Goal: Task Accomplishment & Management: Manage account settings

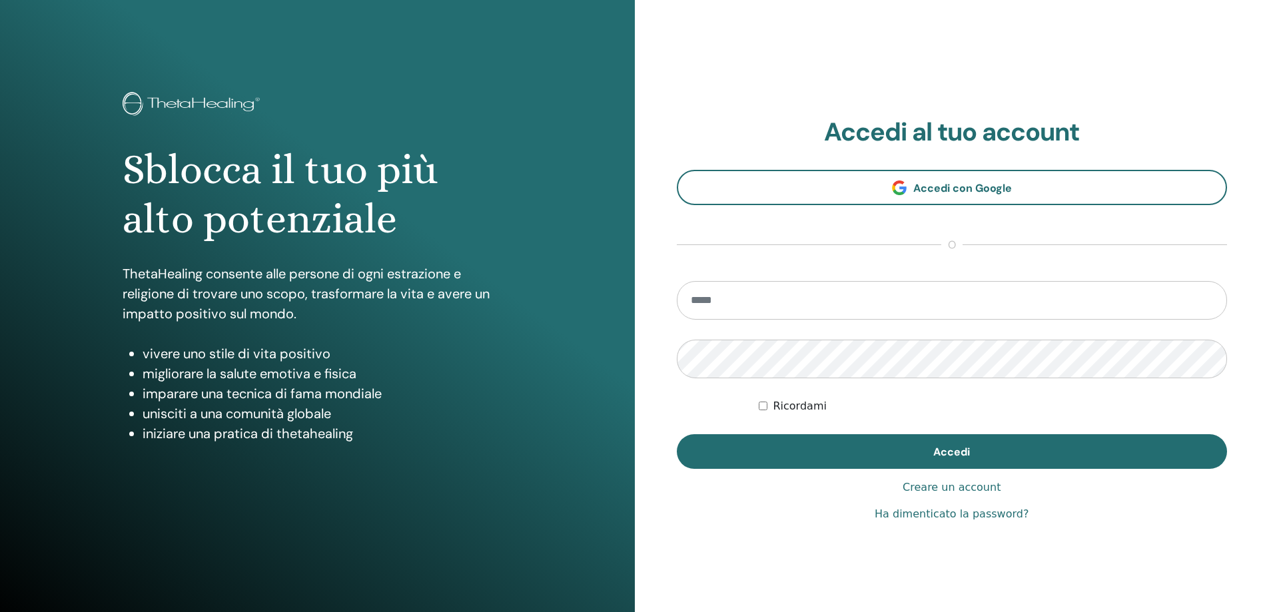
click at [897, 299] on input "email" at bounding box center [952, 300] width 551 height 39
type input "**********"
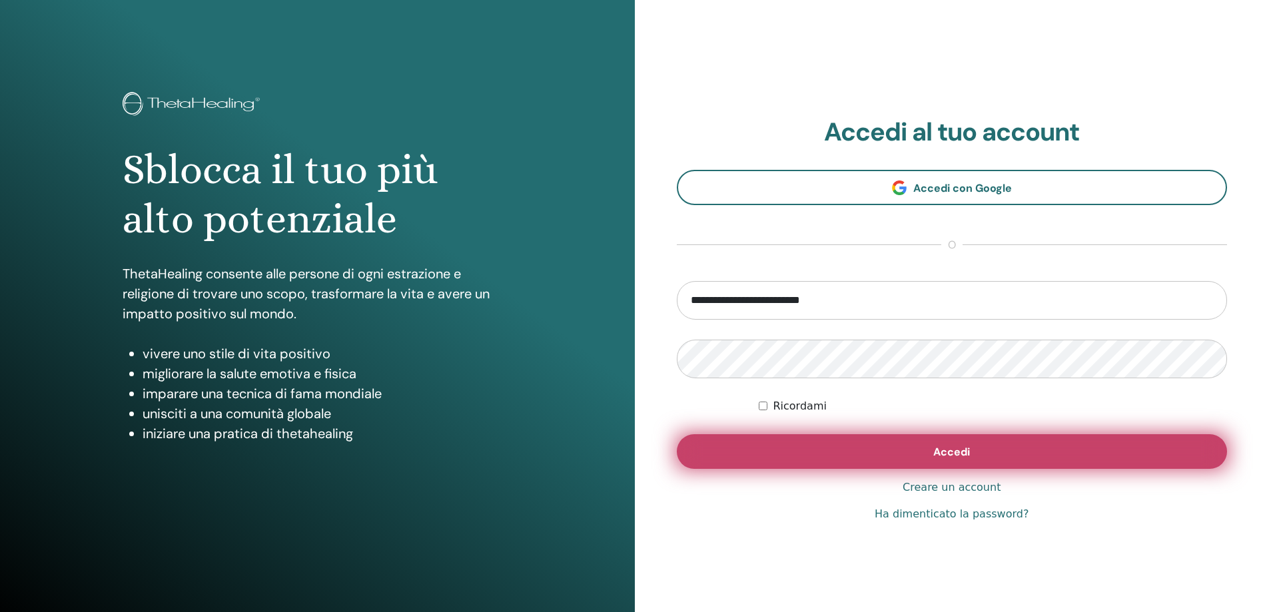
click at [846, 452] on button "Accedi" at bounding box center [952, 451] width 551 height 35
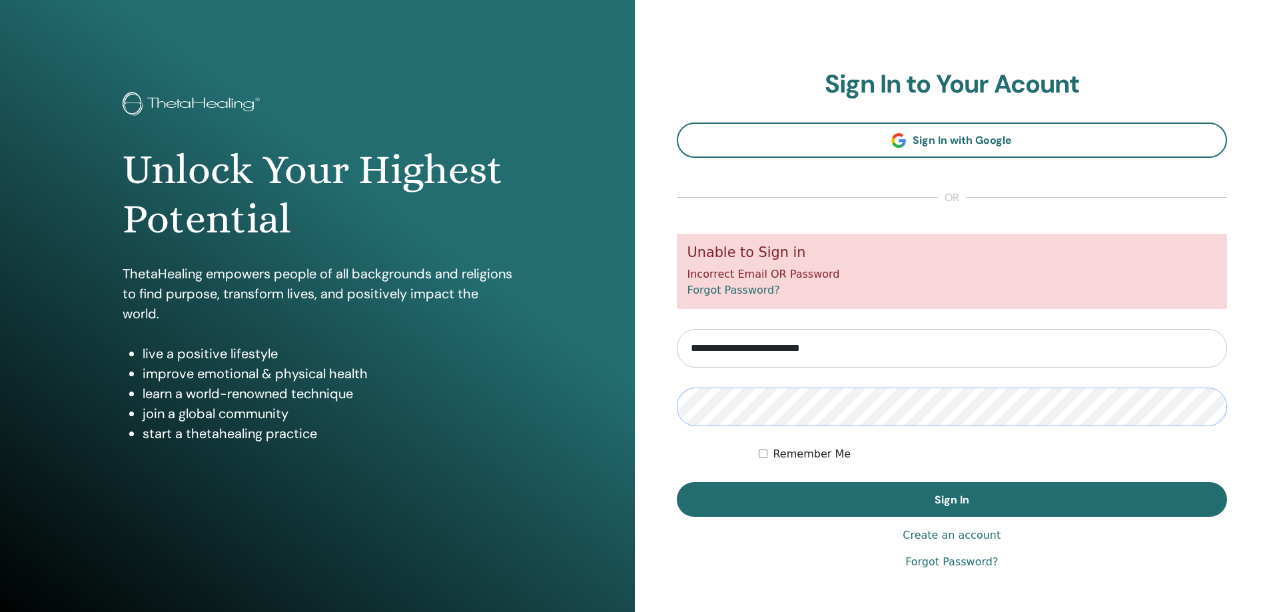
click at [677, 482] on button "Sign In" at bounding box center [952, 499] width 551 height 35
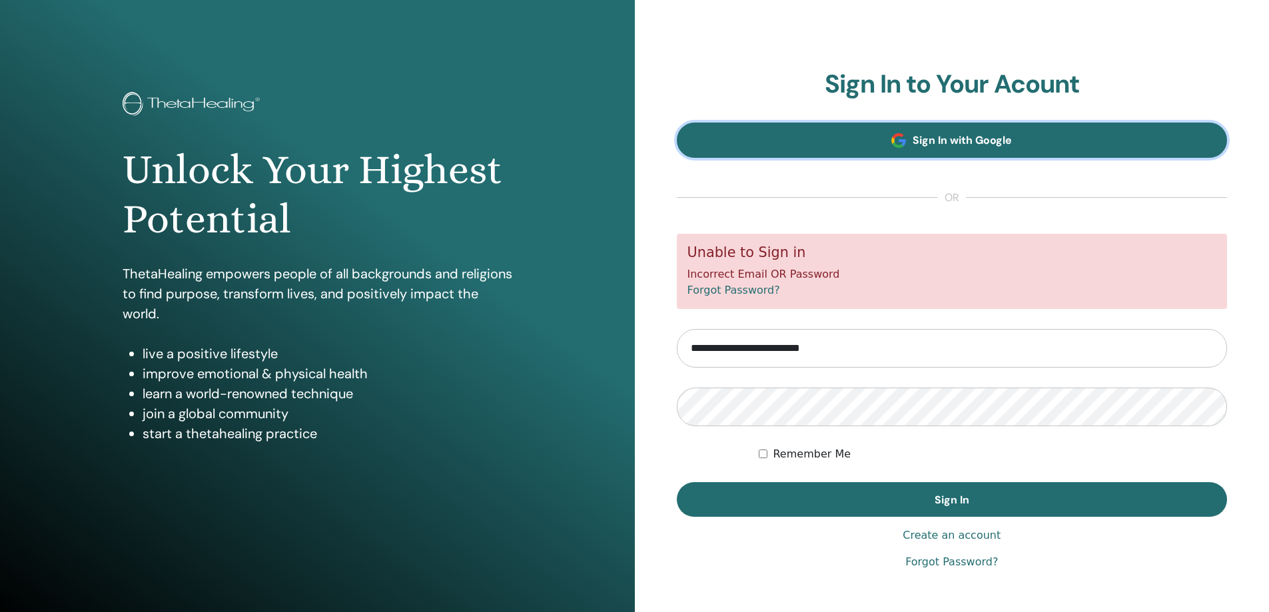
click at [982, 141] on span "Sign In with Google" at bounding box center [962, 140] width 99 height 14
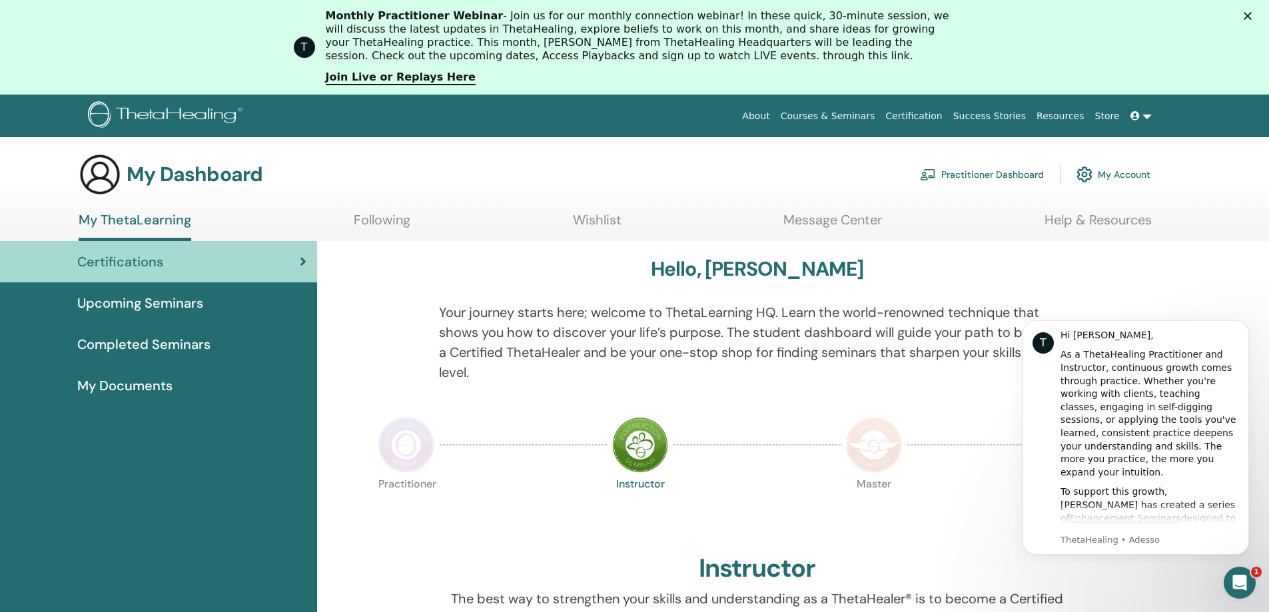
click at [1147, 114] on link at bounding box center [1141, 116] width 32 height 25
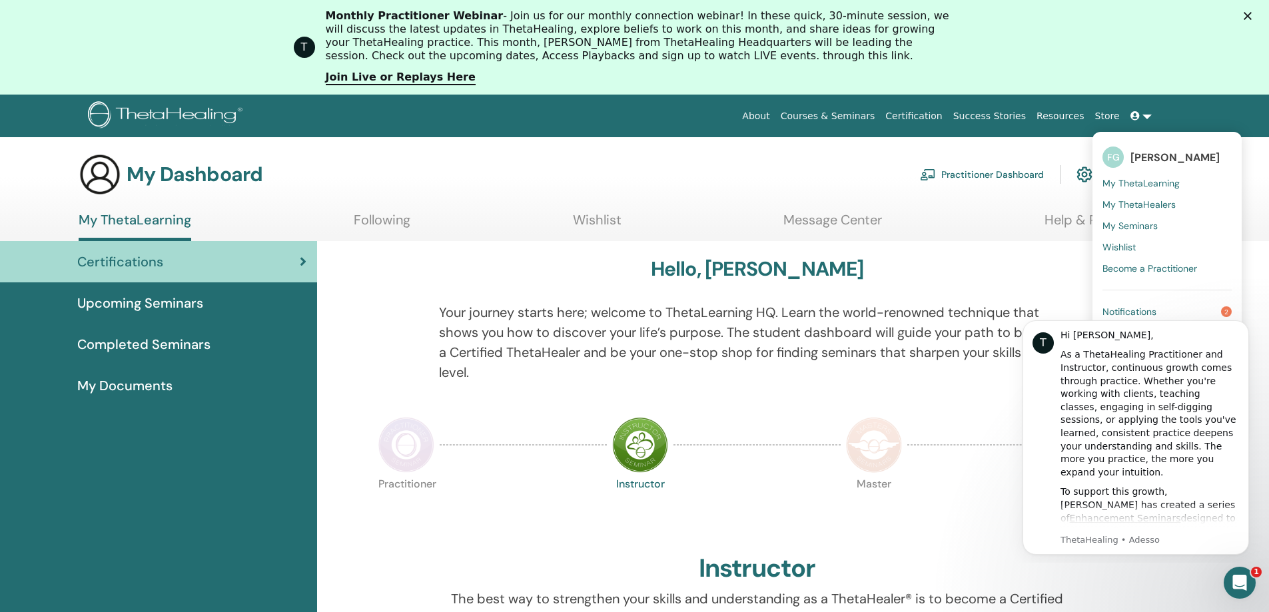
click at [1147, 114] on link at bounding box center [1141, 116] width 32 height 25
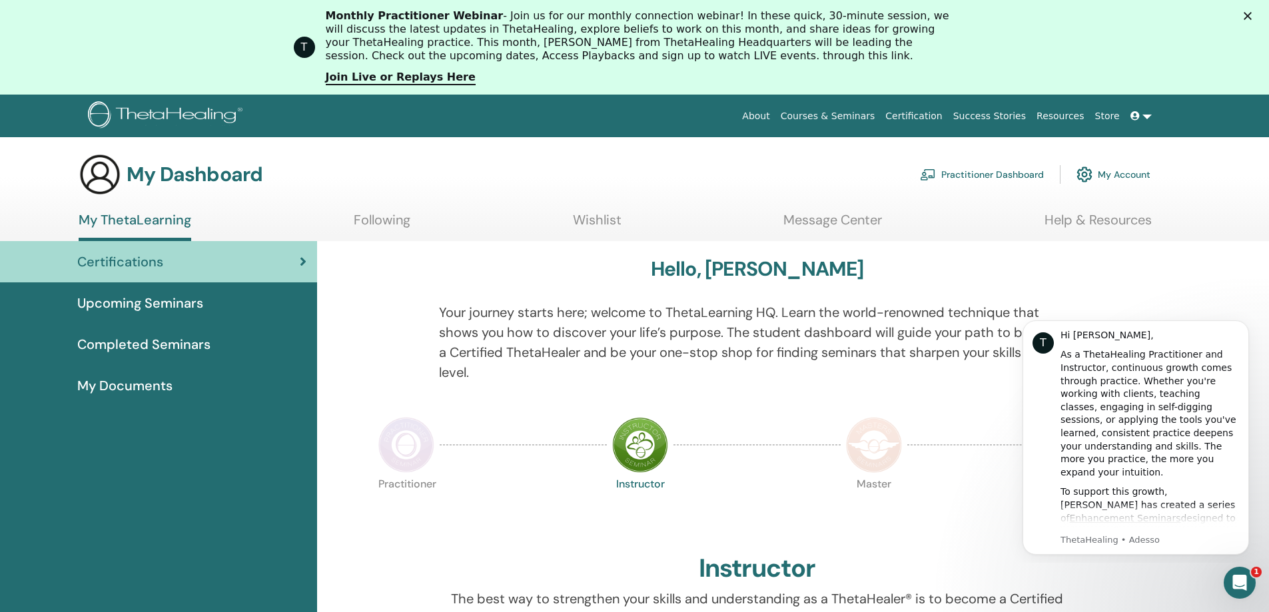
click at [1112, 175] on link "My Account" at bounding box center [1113, 174] width 74 height 29
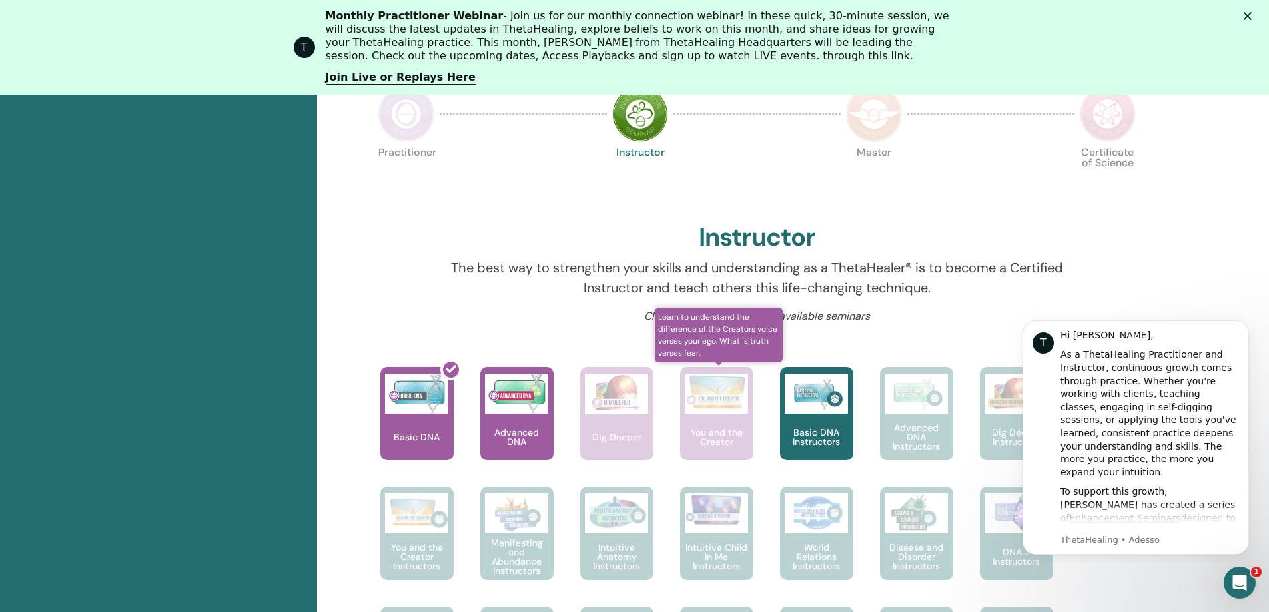
scroll to position [368, 0]
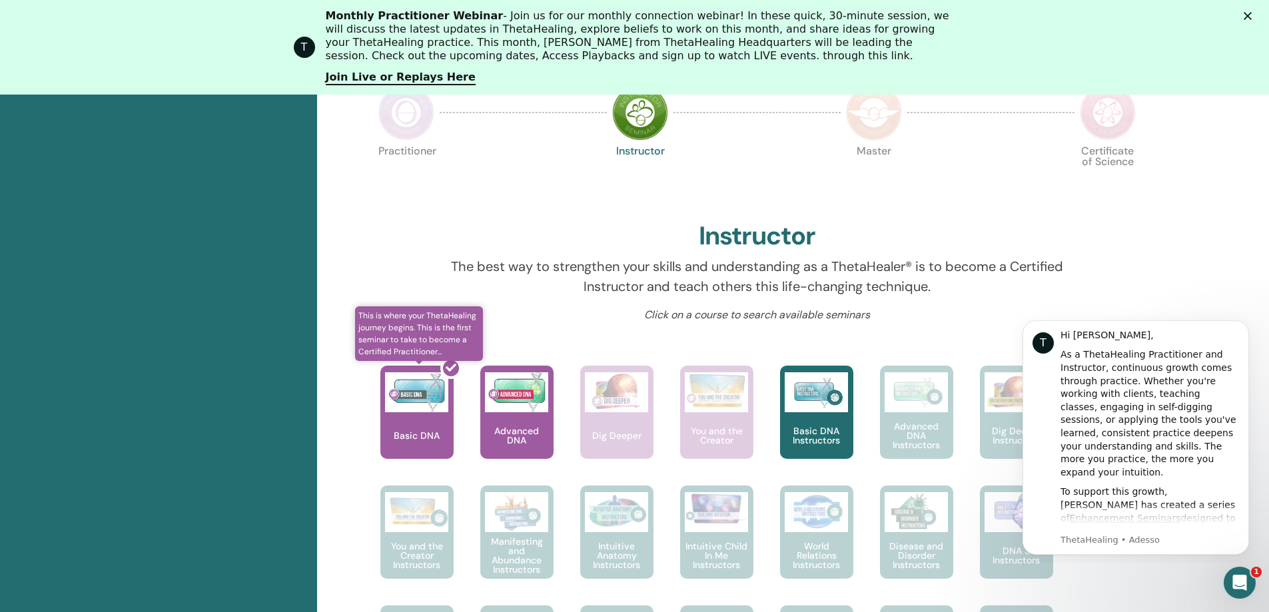
click at [435, 429] on div at bounding box center [424, 418] width 73 height 120
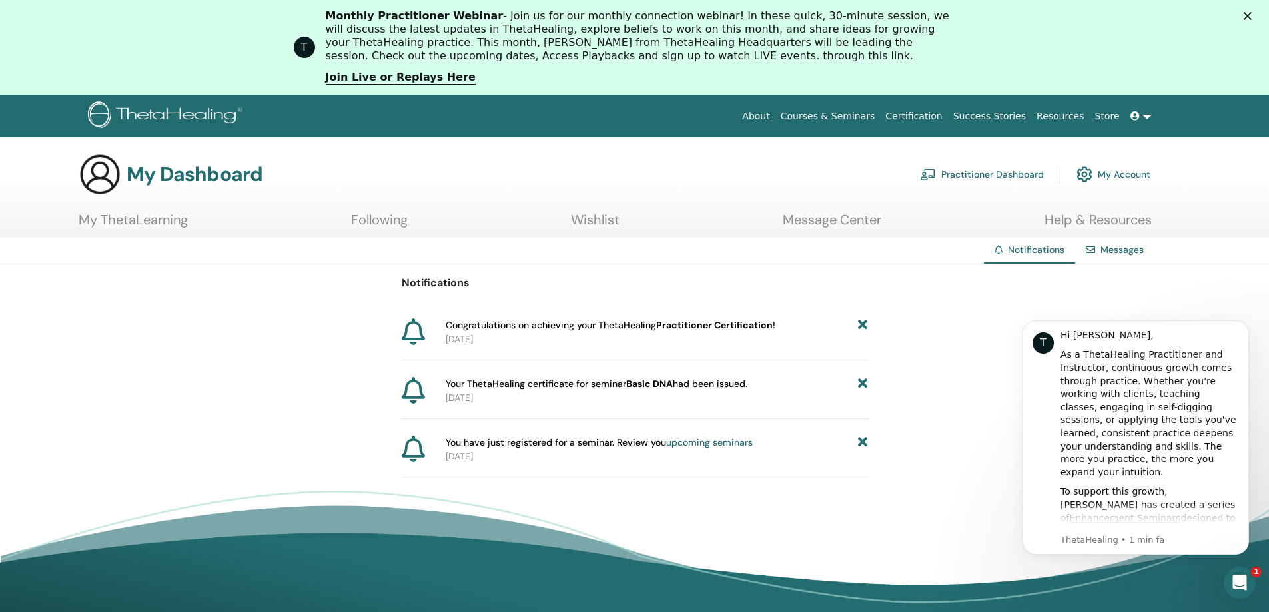
click at [719, 394] on p "2025-09-24" at bounding box center [657, 398] width 422 height 14
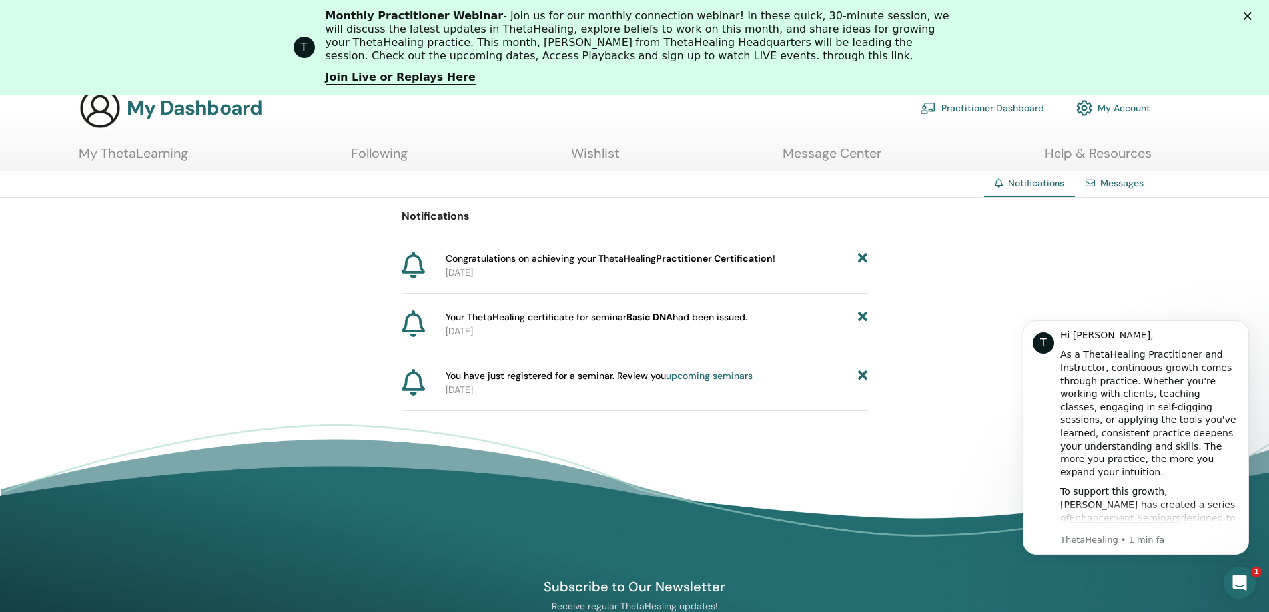
click at [691, 376] on link "upcoming seminars" at bounding box center [709, 376] width 87 height 12
click at [553, 317] on span "Your ThetaHealing certificate for seminar Basic DNA had been issued." at bounding box center [597, 317] width 302 height 14
click at [637, 318] on b "Basic DNA" at bounding box center [649, 317] width 47 height 12
click at [486, 332] on p "[DATE]" at bounding box center [657, 331] width 422 height 14
click at [548, 337] on p "[DATE]" at bounding box center [657, 331] width 422 height 14
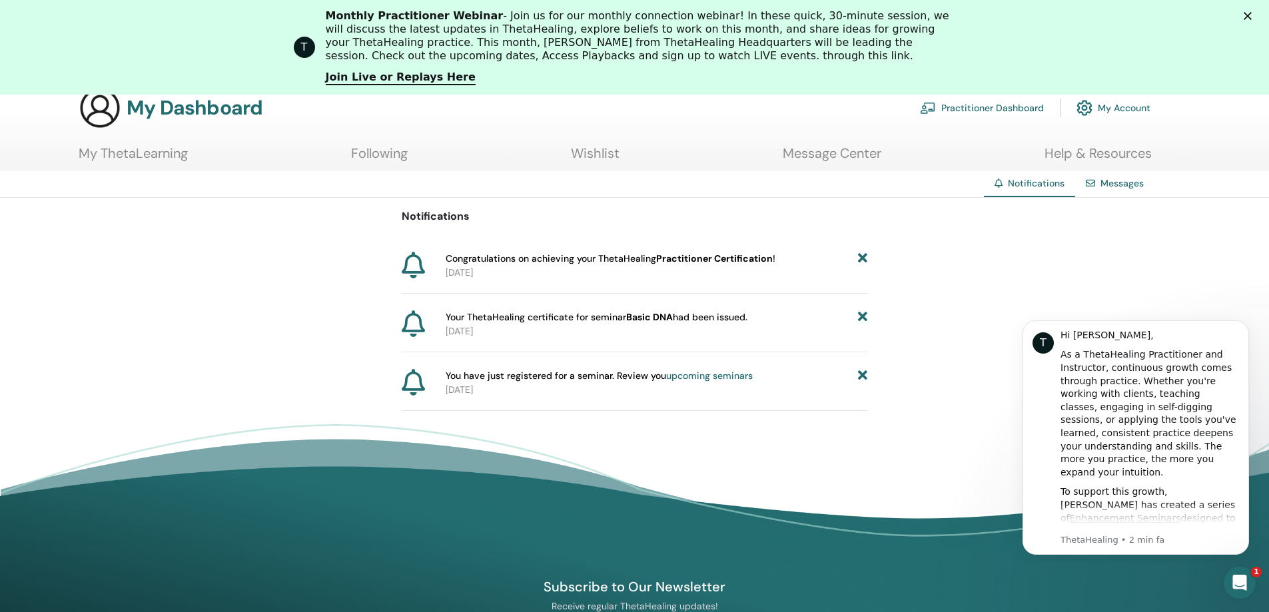
click at [548, 337] on p "[DATE]" at bounding box center [657, 331] width 422 height 14
click at [862, 317] on icon at bounding box center [862, 317] width 9 height 14
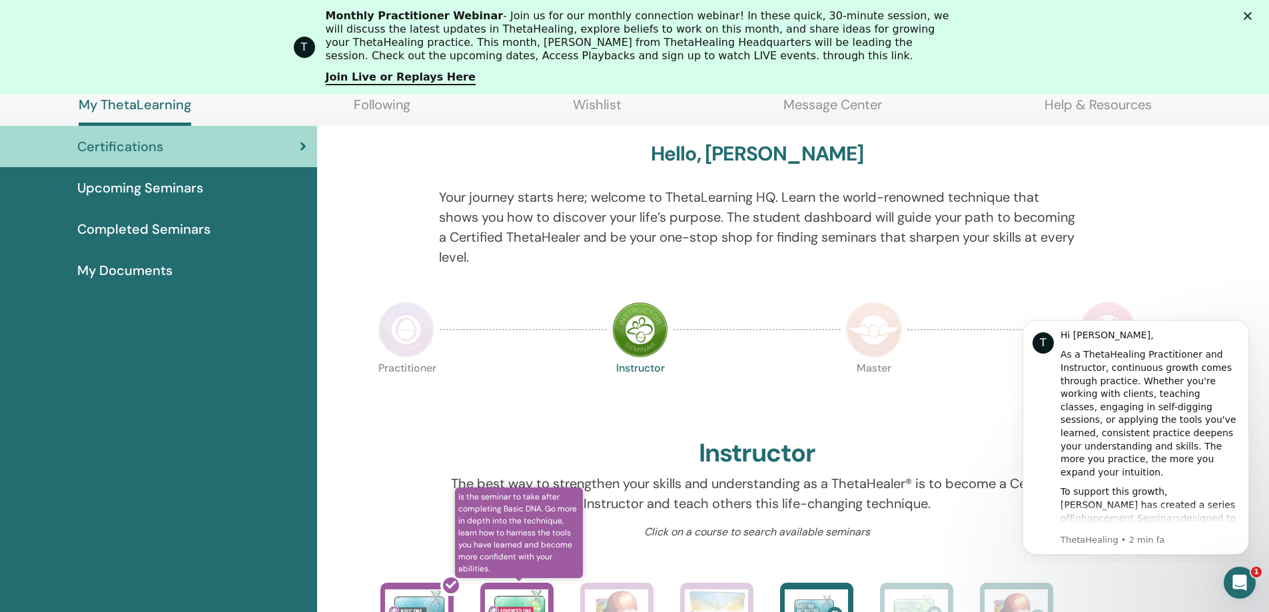
scroll to position [129, 0]
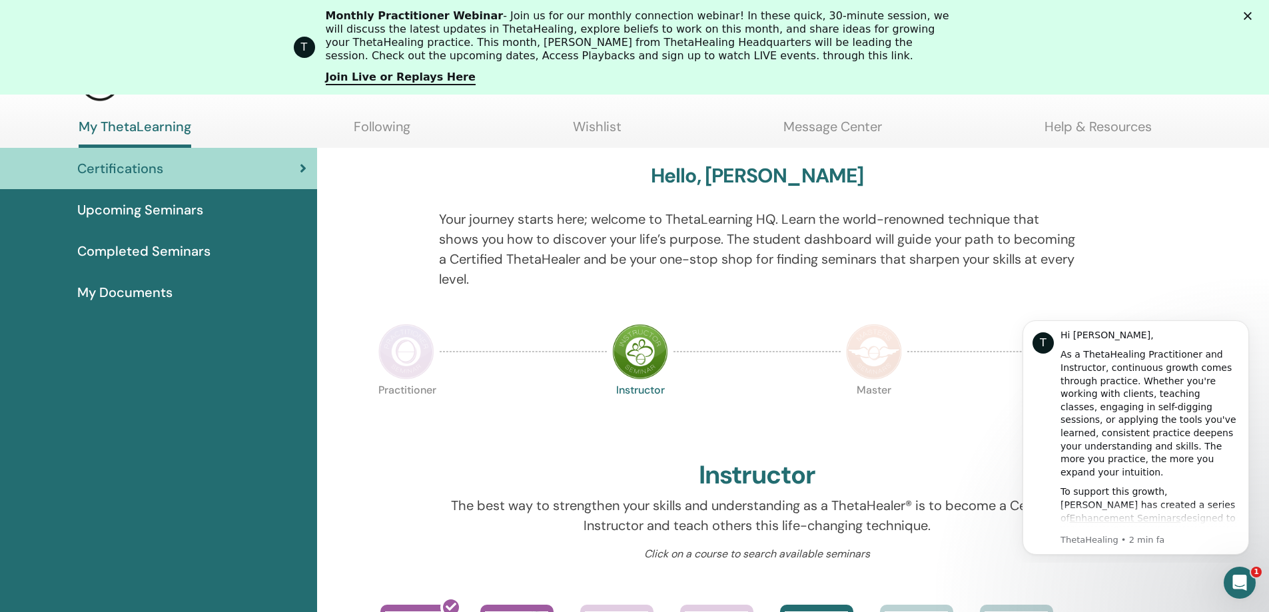
click at [636, 350] on img at bounding box center [640, 352] width 56 height 56
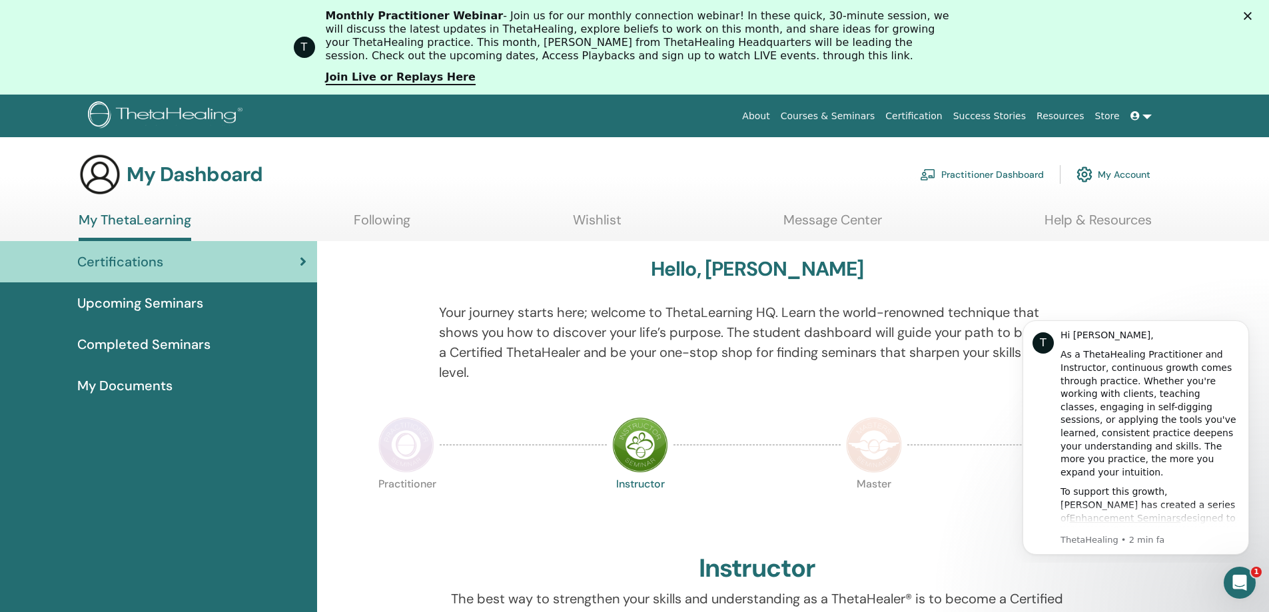
click at [1151, 117] on link at bounding box center [1141, 116] width 32 height 25
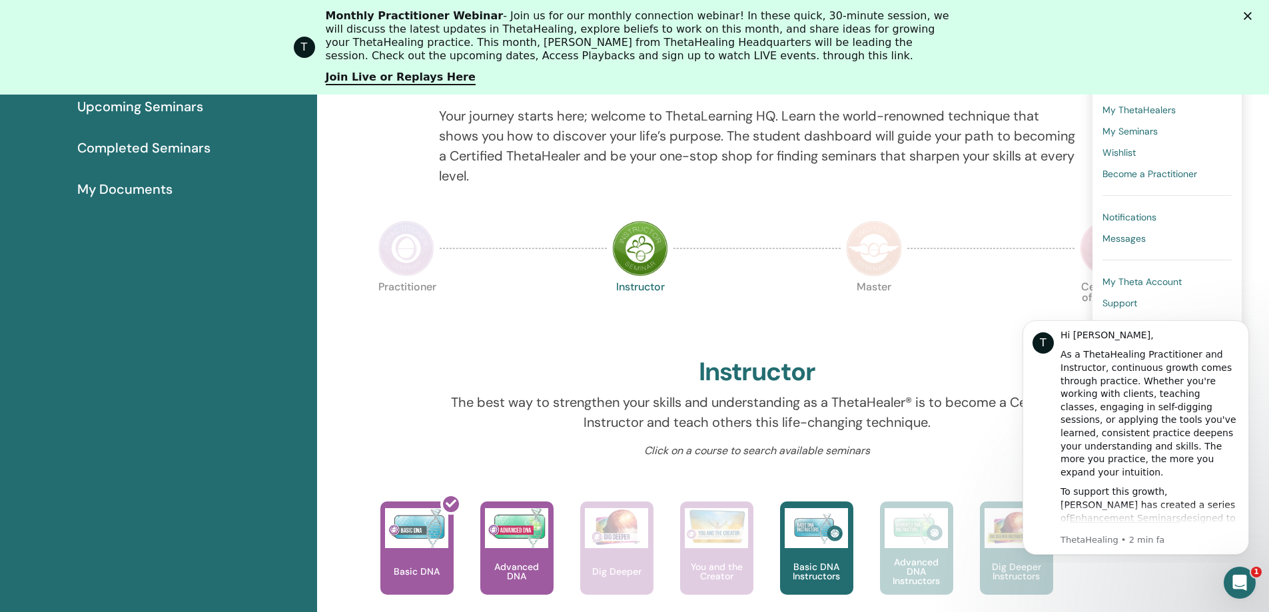
scroll to position [235, 0]
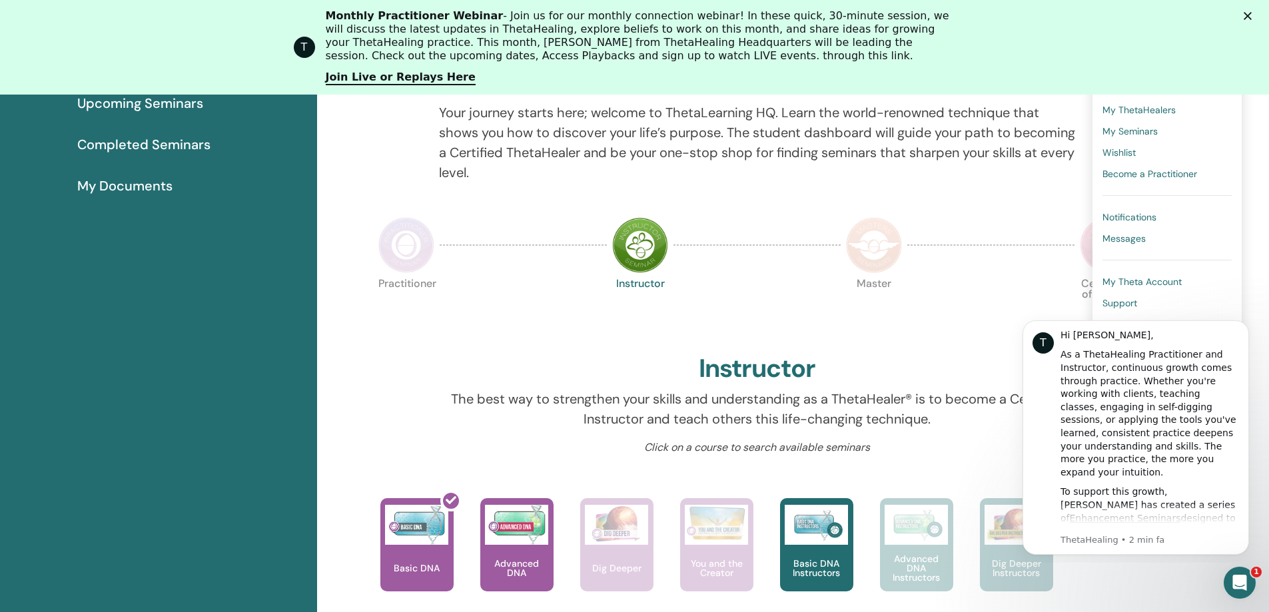
click at [1160, 283] on span "My Theta Account" at bounding box center [1141, 282] width 79 height 12
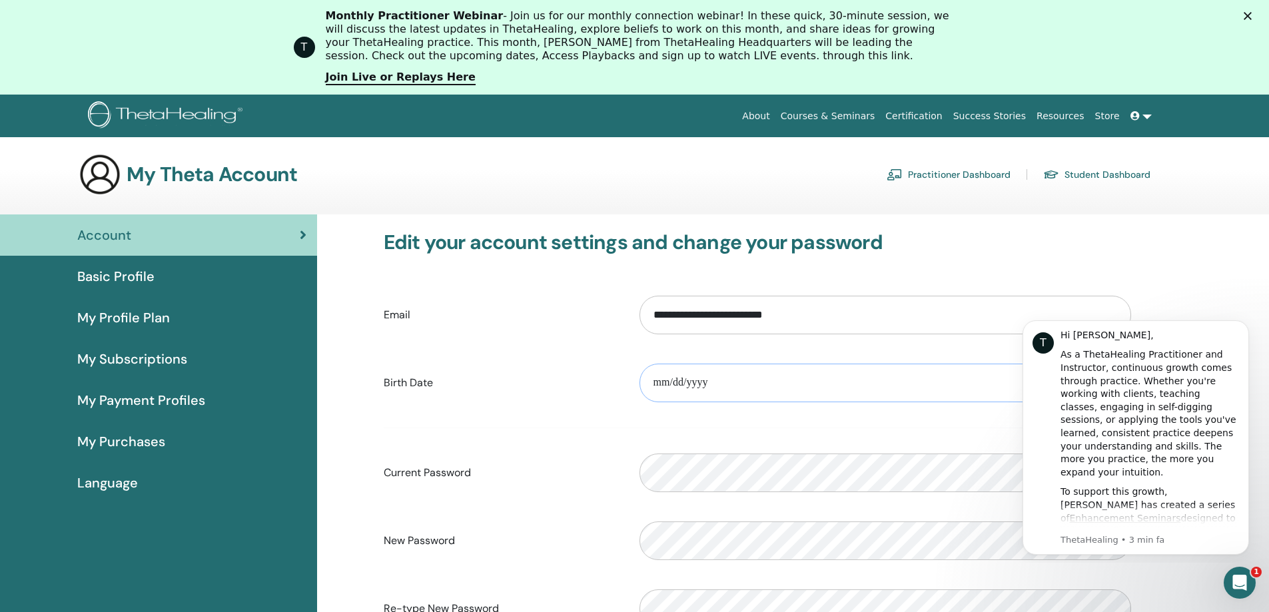
click at [771, 372] on input "date" at bounding box center [885, 383] width 492 height 39
type input "**********"
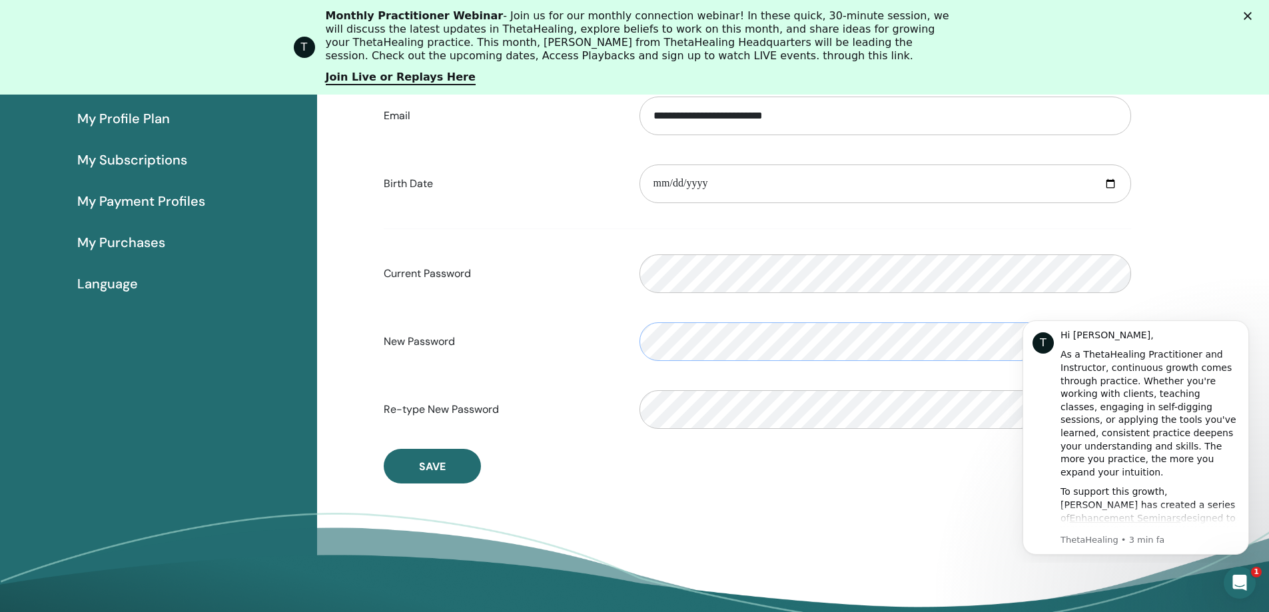
scroll to position [229, 0]
click at [450, 467] on button "Save" at bounding box center [432, 465] width 97 height 35
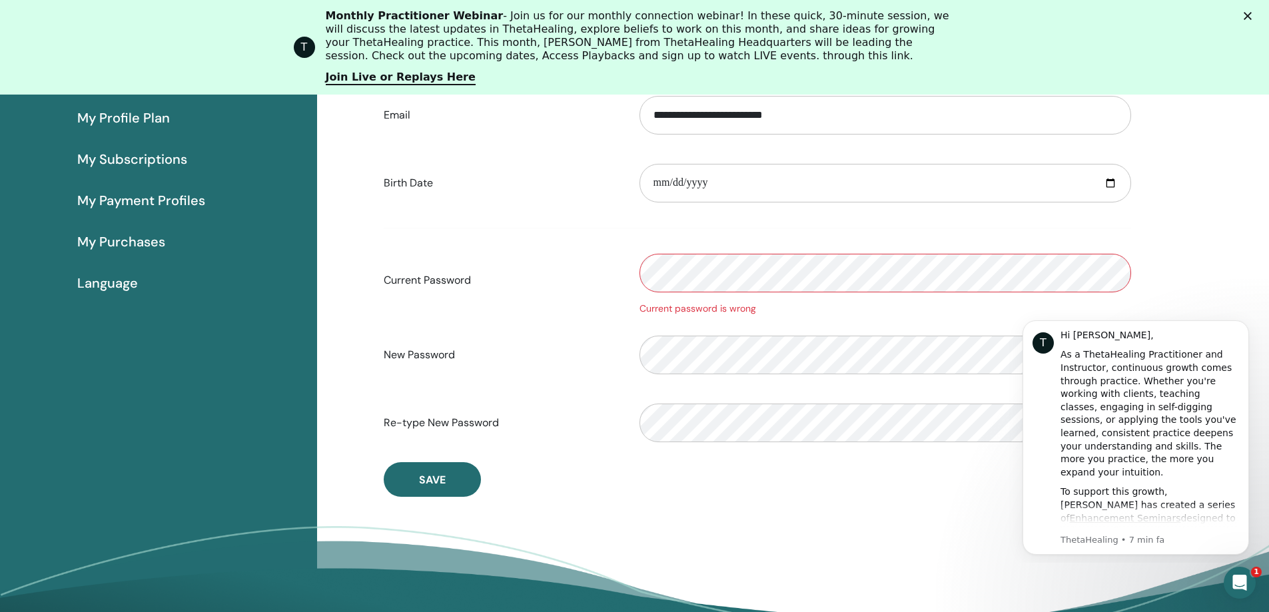
click at [1252, 14] on icon "Chiudi" at bounding box center [1248, 16] width 8 height 8
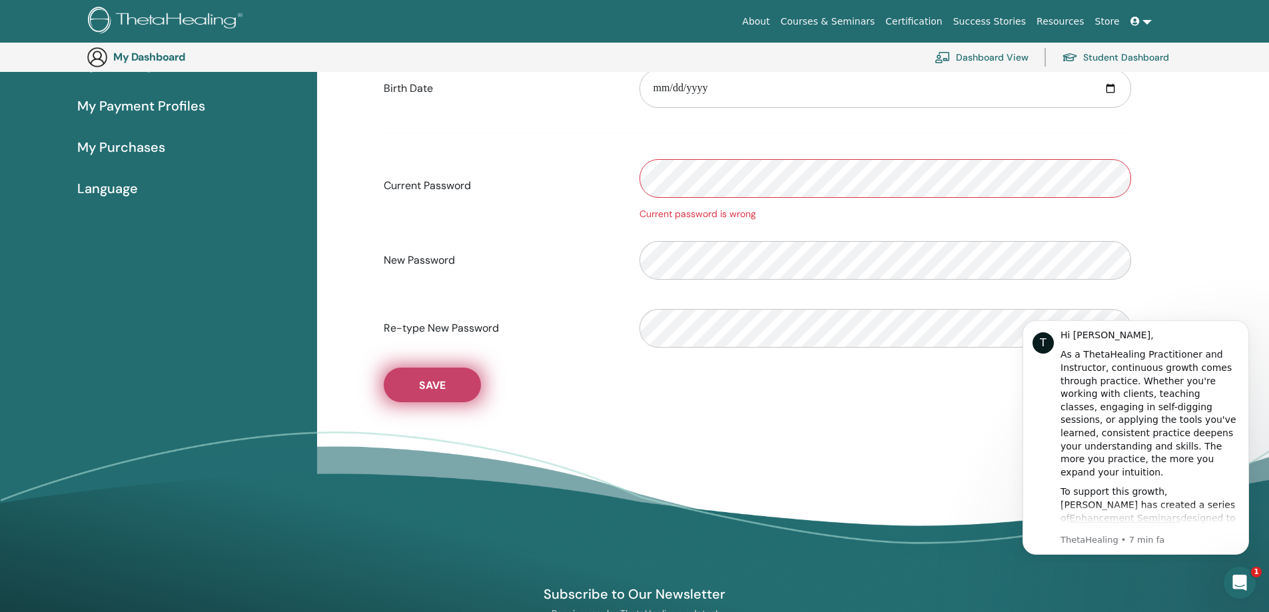
click at [440, 382] on span "Save" at bounding box center [432, 385] width 27 height 14
